Goal: Information Seeking & Learning: Learn about a topic

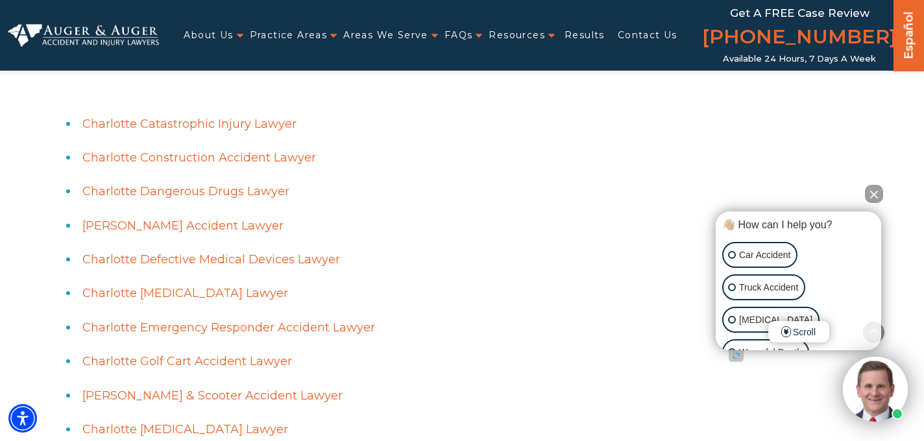
scroll to position [3736, 0]
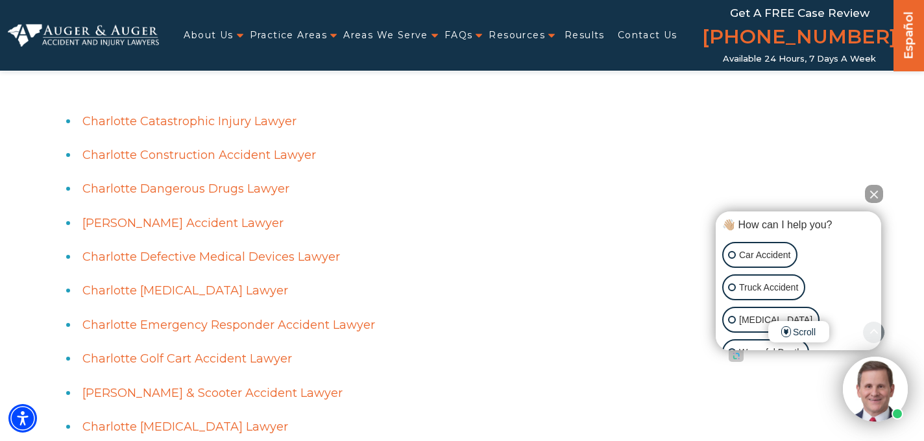
click at [202, 294] on link "Charlotte Dog Bite Lawyer" at bounding box center [185, 291] width 206 height 14
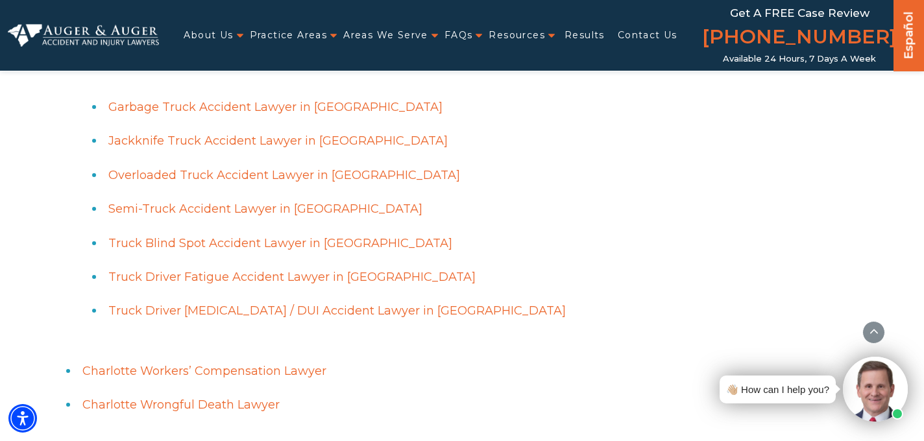
scroll to position [5457, 0]
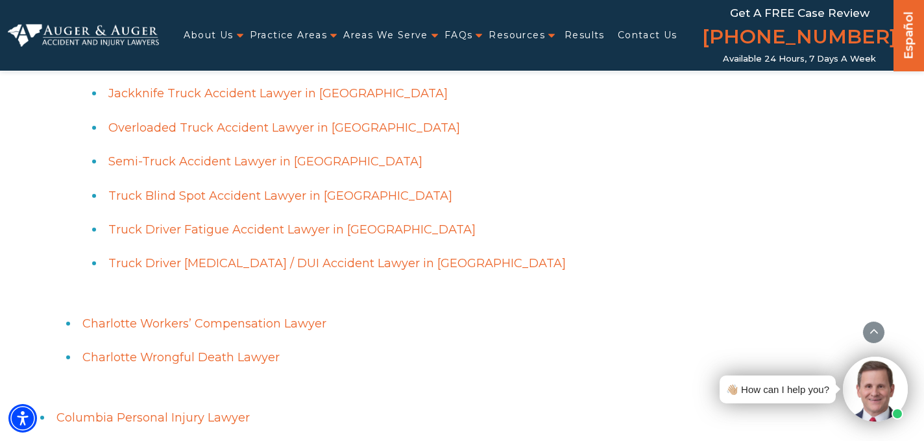
click at [189, 360] on link "Charlotte Wrongful Death Lawyer" at bounding box center [180, 357] width 197 height 14
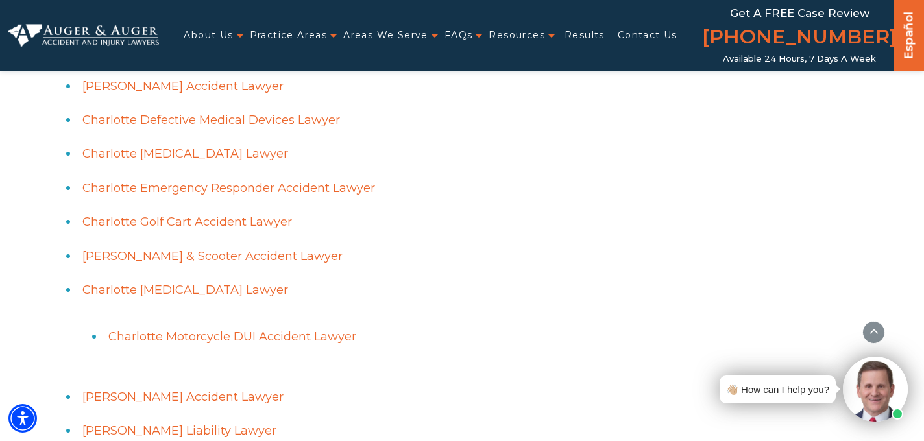
scroll to position [3872, 0]
click at [147, 291] on link "Charlotte Motorcycle Accident Lawyer" at bounding box center [185, 291] width 206 height 14
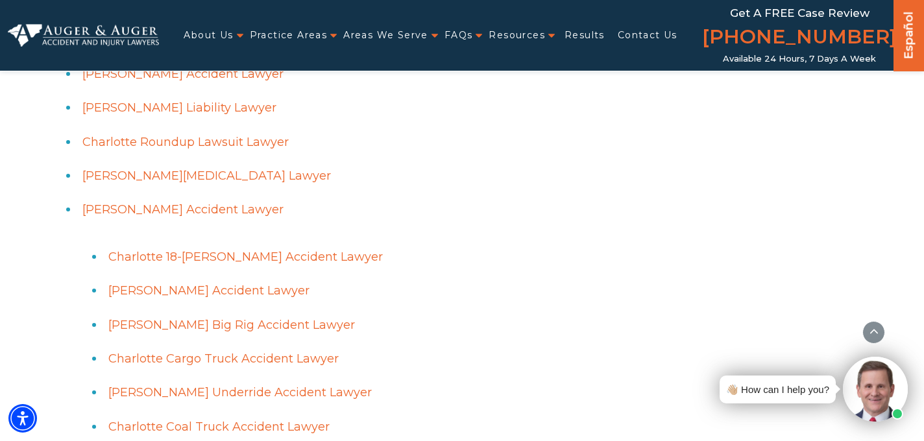
scroll to position [4190, 0]
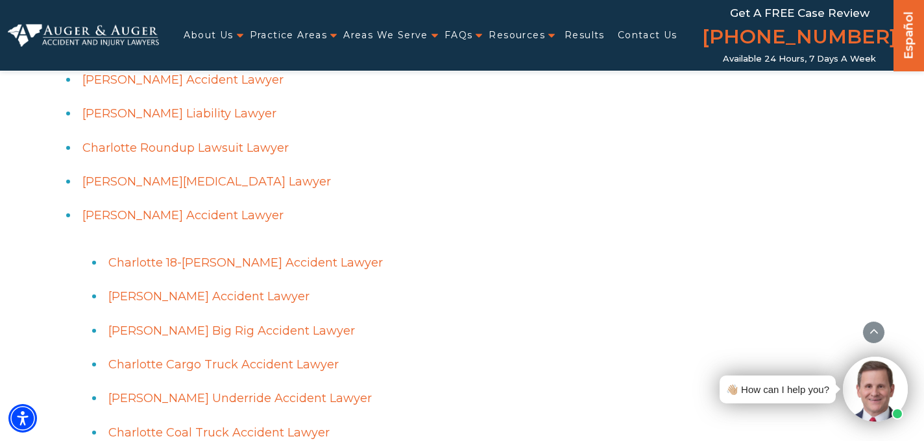
click at [215, 219] on link "[PERSON_NAME] Accident Lawyer" at bounding box center [182, 215] width 201 height 14
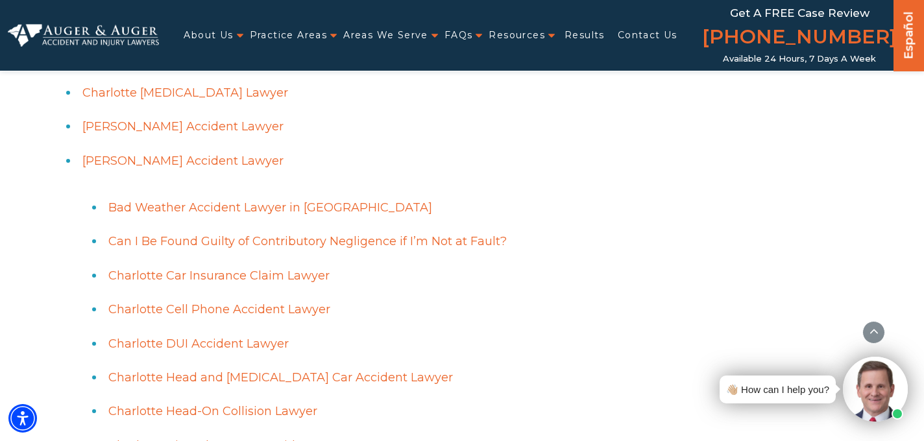
scroll to position [2652, 0]
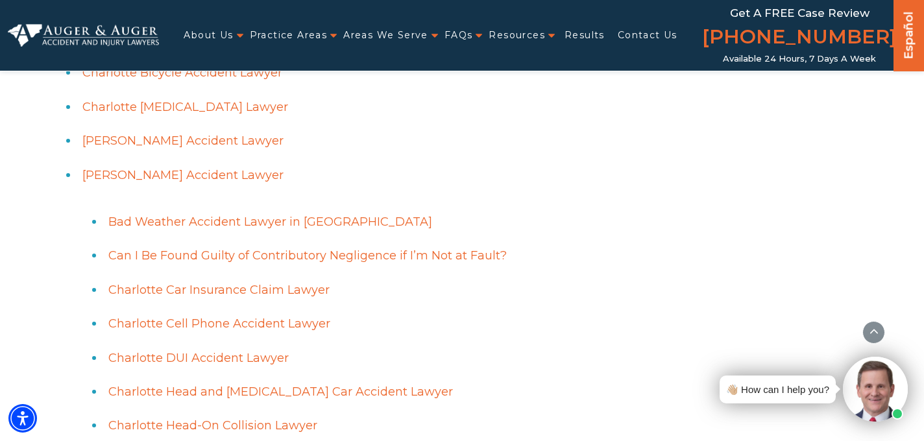
click at [223, 178] on link "Charlotte Car Accident Lawyer" at bounding box center [182, 175] width 201 height 14
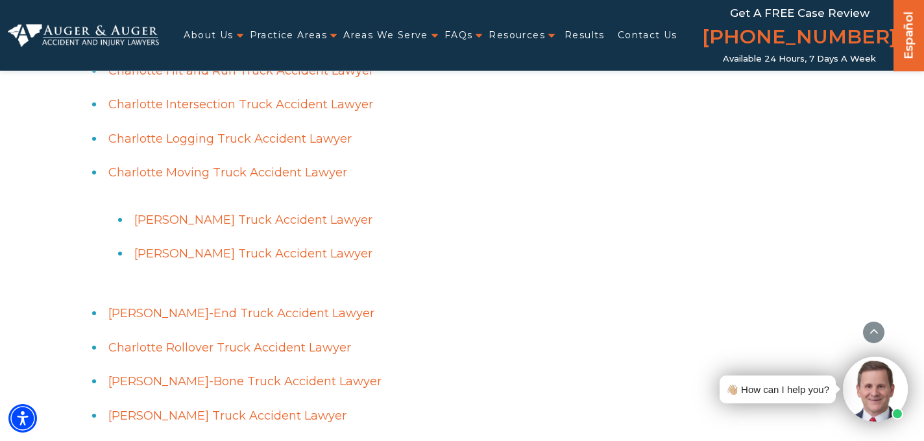
scroll to position [4084, 0]
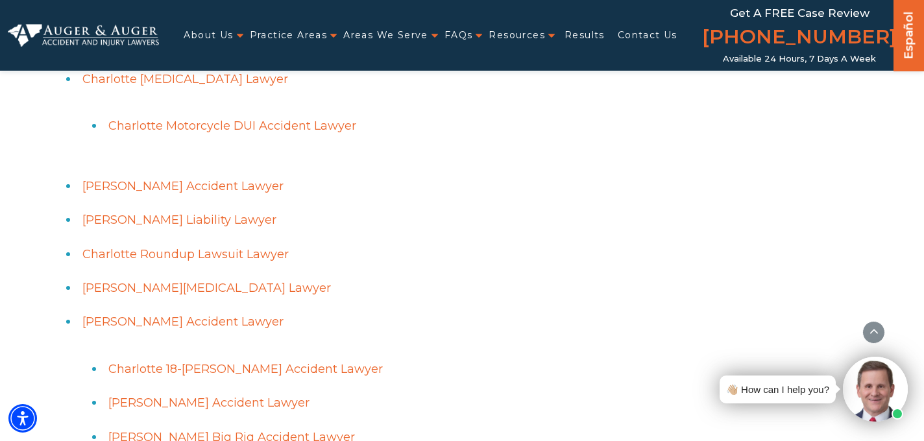
click at [222, 221] on link "Charlotte Premises Liability Lawyer" at bounding box center [179, 220] width 194 height 14
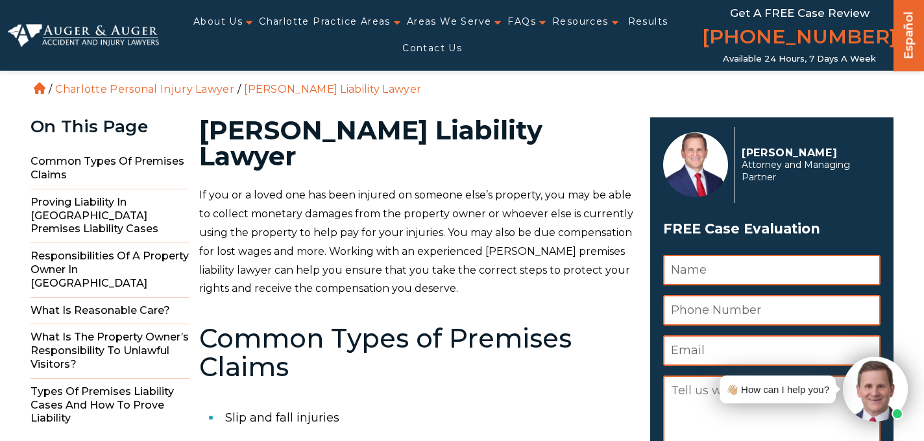
click at [524, 221] on p "If you or a loved one has been injured on someone else’s property, you may be a…" at bounding box center [416, 242] width 435 height 112
